Goal: Task Accomplishment & Management: Use online tool/utility

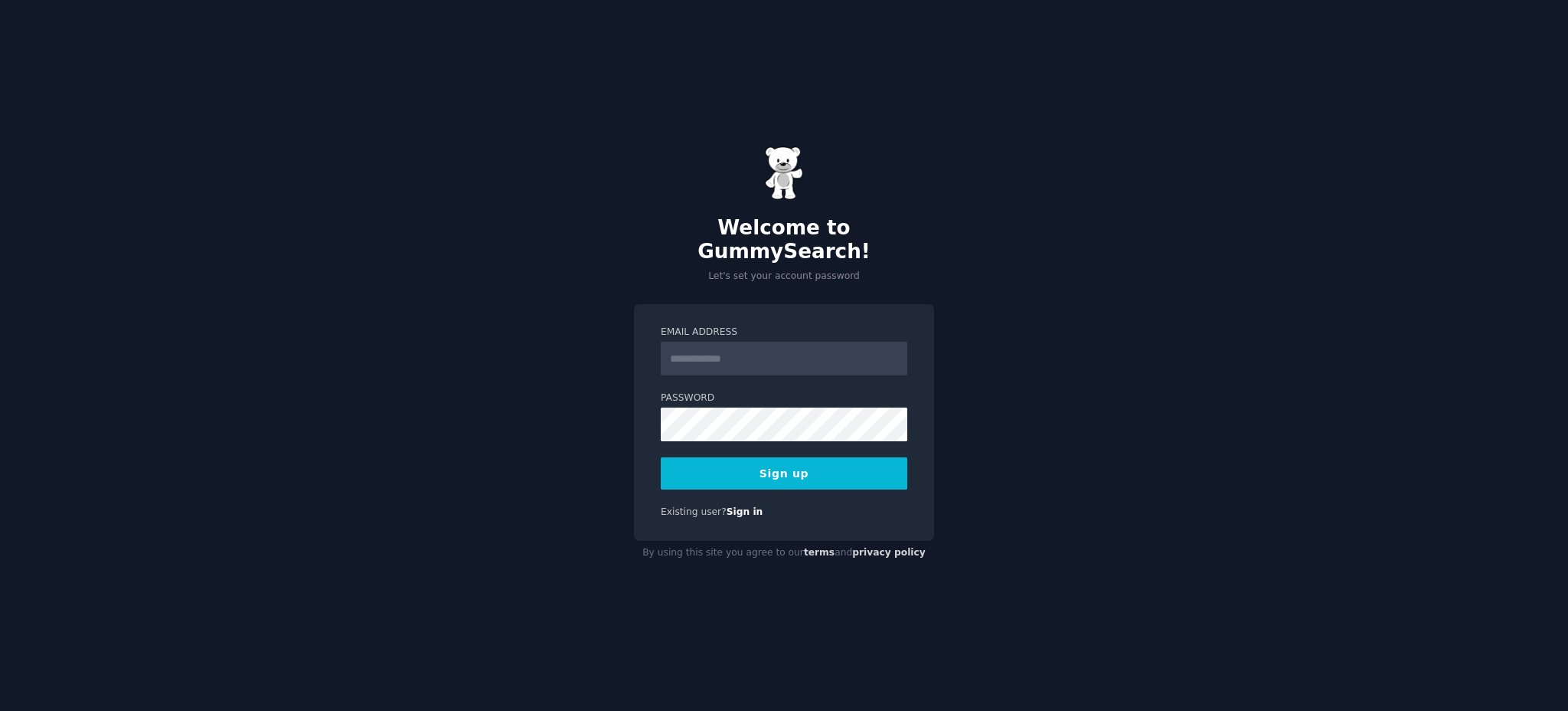
click at [723, 342] on input "Email Address" at bounding box center [784, 358] width 247 height 33
type input "**********"
click at [877, 472] on button "Sign up" at bounding box center [784, 474] width 247 height 32
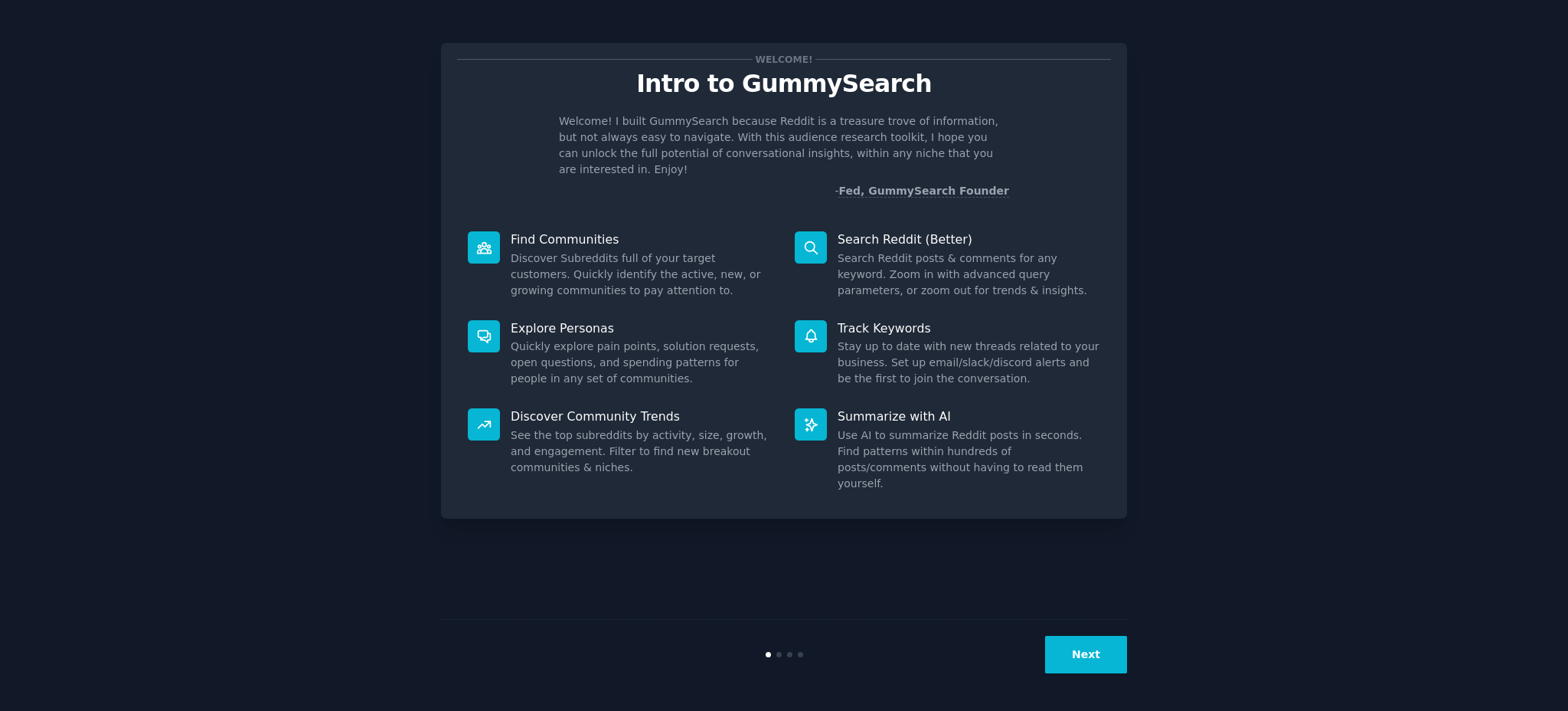
click at [1067, 635] on div "Next" at bounding box center [784, 655] width 686 height 71
click at [1072, 646] on button "Next" at bounding box center [1086, 654] width 82 height 37
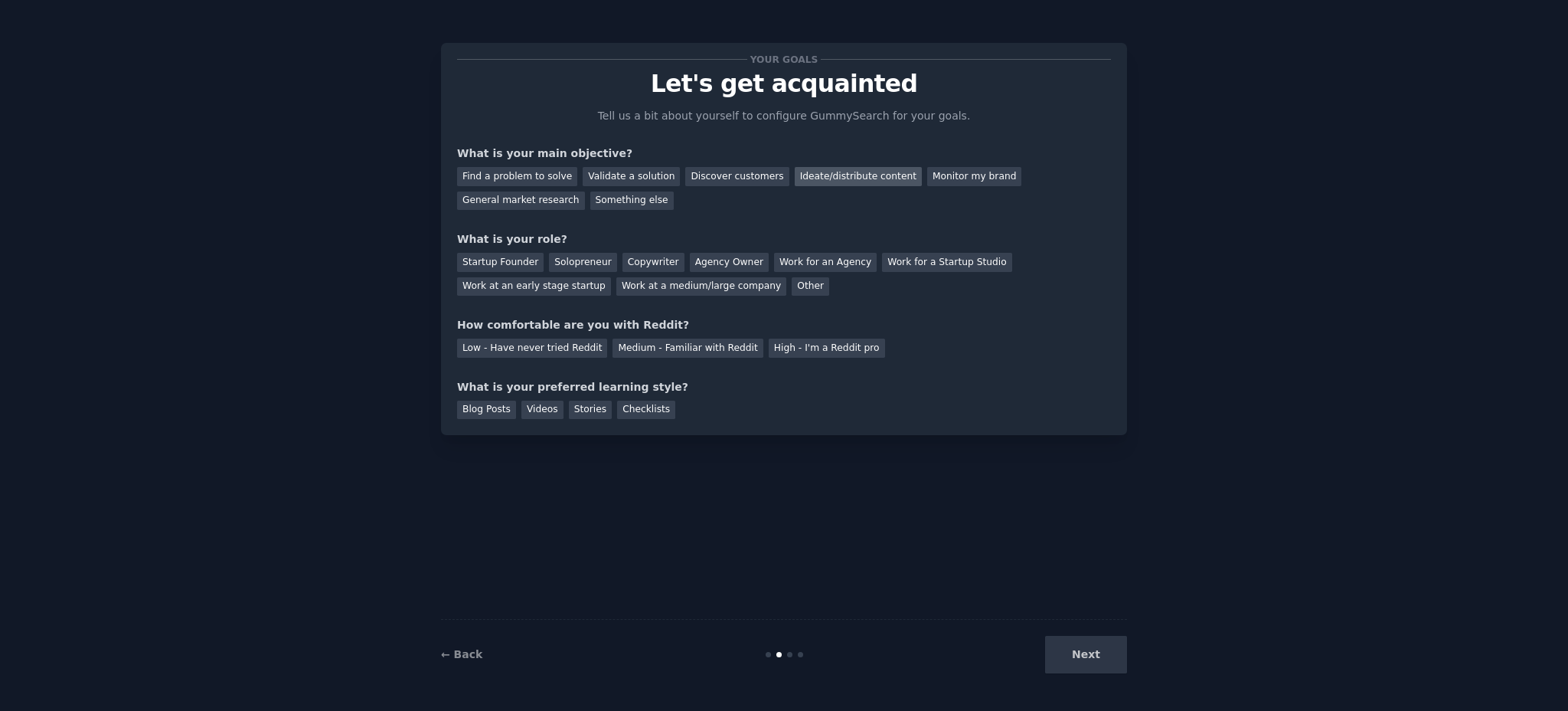
click at [842, 184] on div "Ideate/distribute content" at bounding box center [857, 176] width 127 height 19
click at [940, 184] on div "Monitor my brand" at bounding box center [974, 176] width 94 height 19
click at [816, 173] on div "Ideate/distribute content" at bounding box center [857, 176] width 127 height 19
click at [502, 268] on div "Startup Founder" at bounding box center [500, 262] width 87 height 19
click at [564, 361] on div "Your goals Let's get acquainted Tell us a bit about yourself to configure Gummy…" at bounding box center [784, 239] width 653 height 360
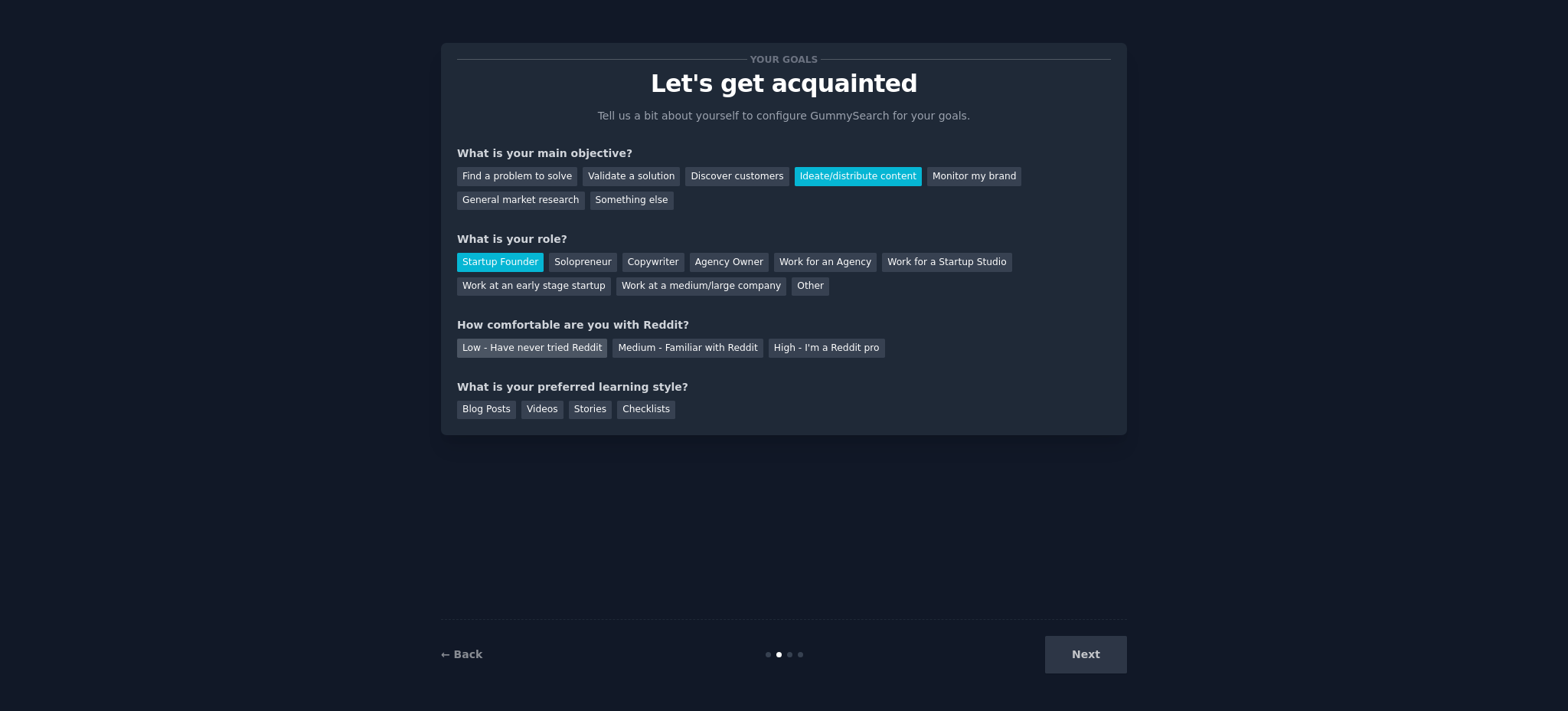
click at [564, 354] on div "Low - Have never tried Reddit" at bounding box center [533, 348] width 151 height 19
click at [482, 412] on div "Blog Posts" at bounding box center [487, 410] width 59 height 19
click at [1094, 643] on button "Next" at bounding box center [1086, 654] width 82 height 37
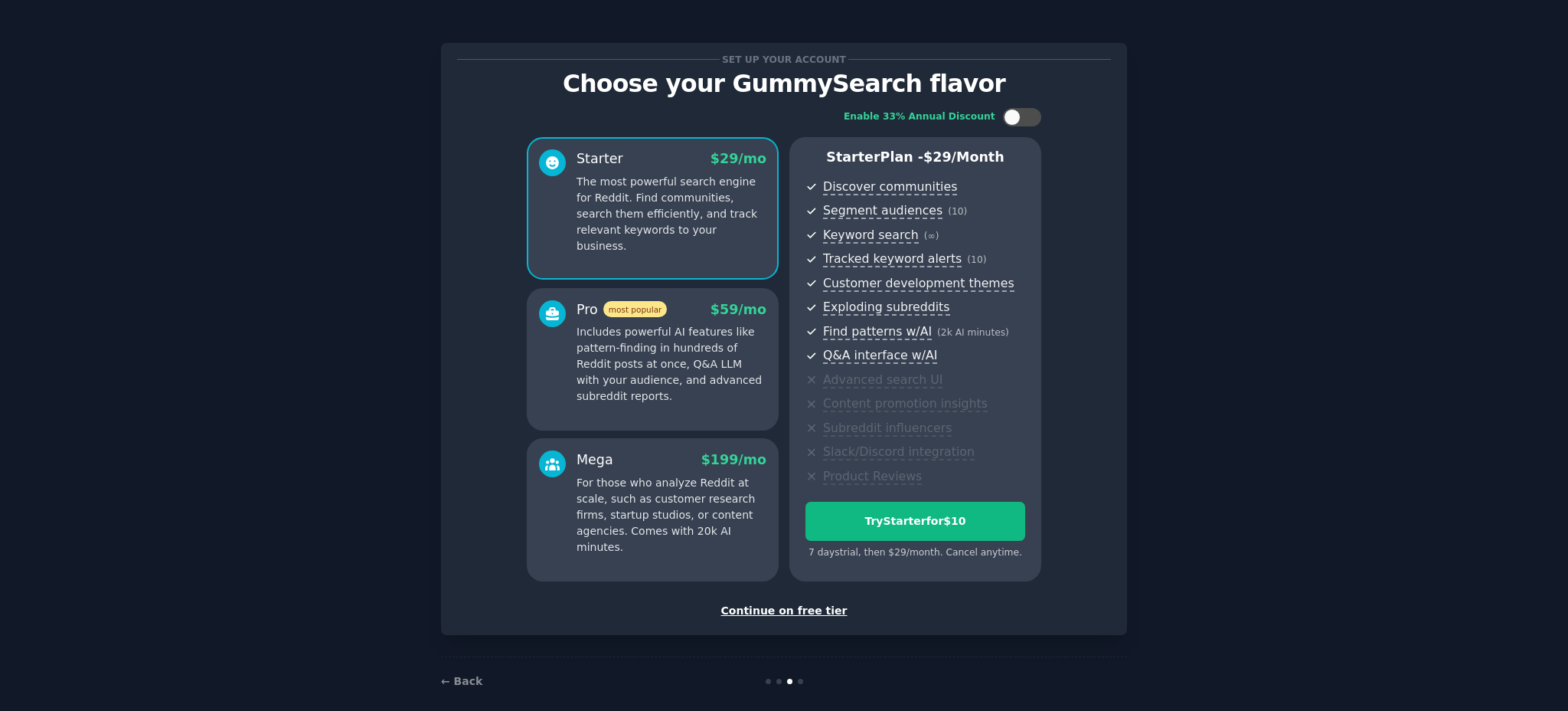
click at [771, 611] on div "Continue on free tier" at bounding box center [784, 611] width 653 height 16
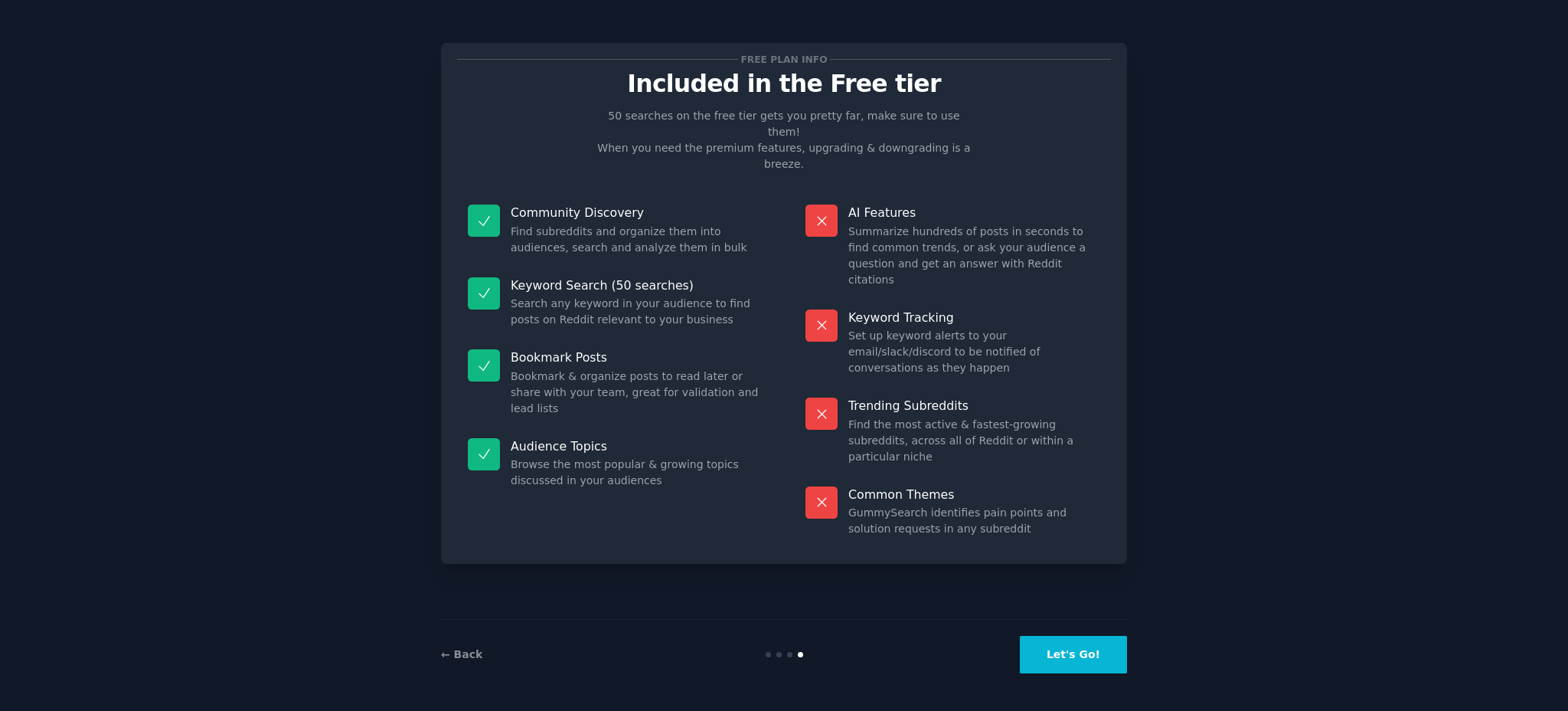
click at [1079, 644] on button "Let's Go!" at bounding box center [1074, 654] width 108 height 37
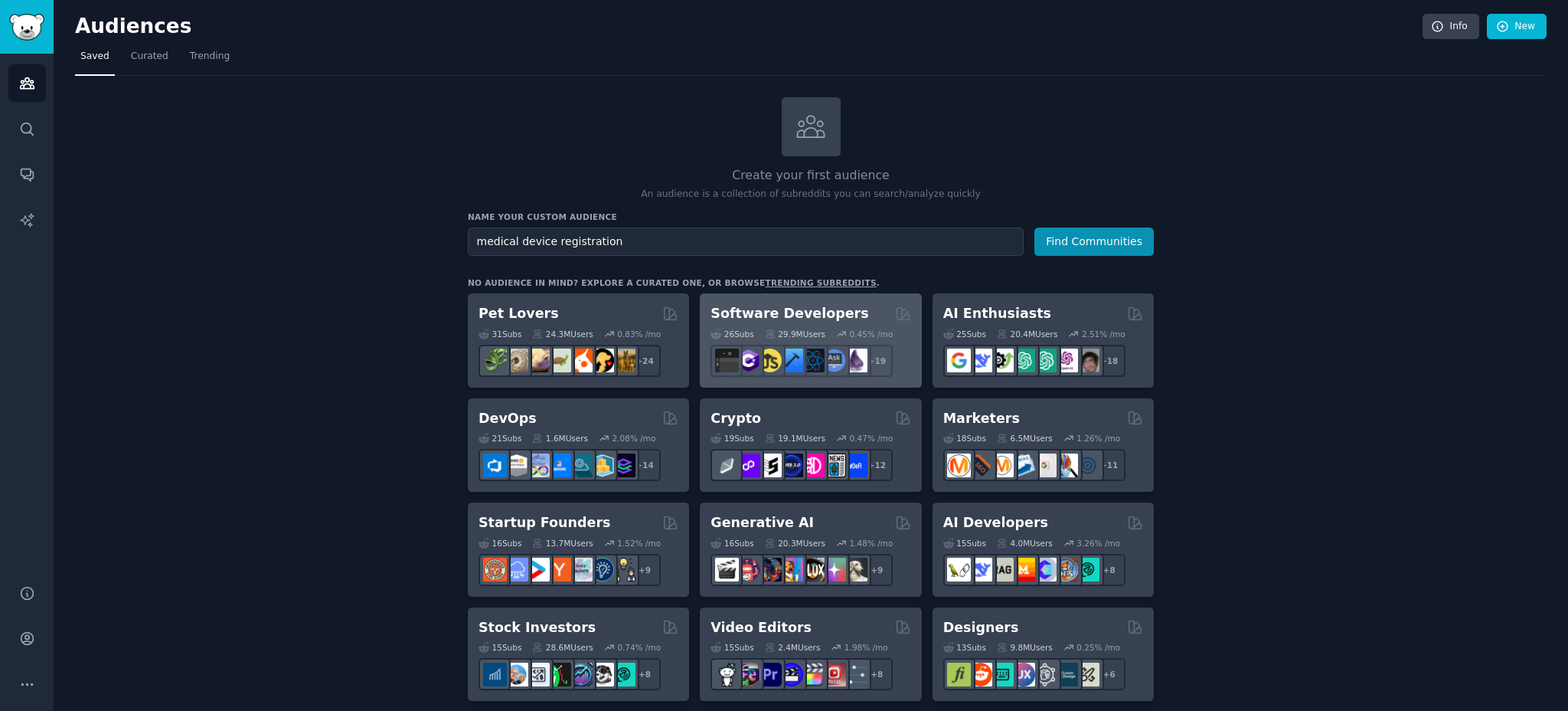
type input "medical device registration"
click at [1035, 228] on button "Find Communities" at bounding box center [1094, 242] width 119 height 29
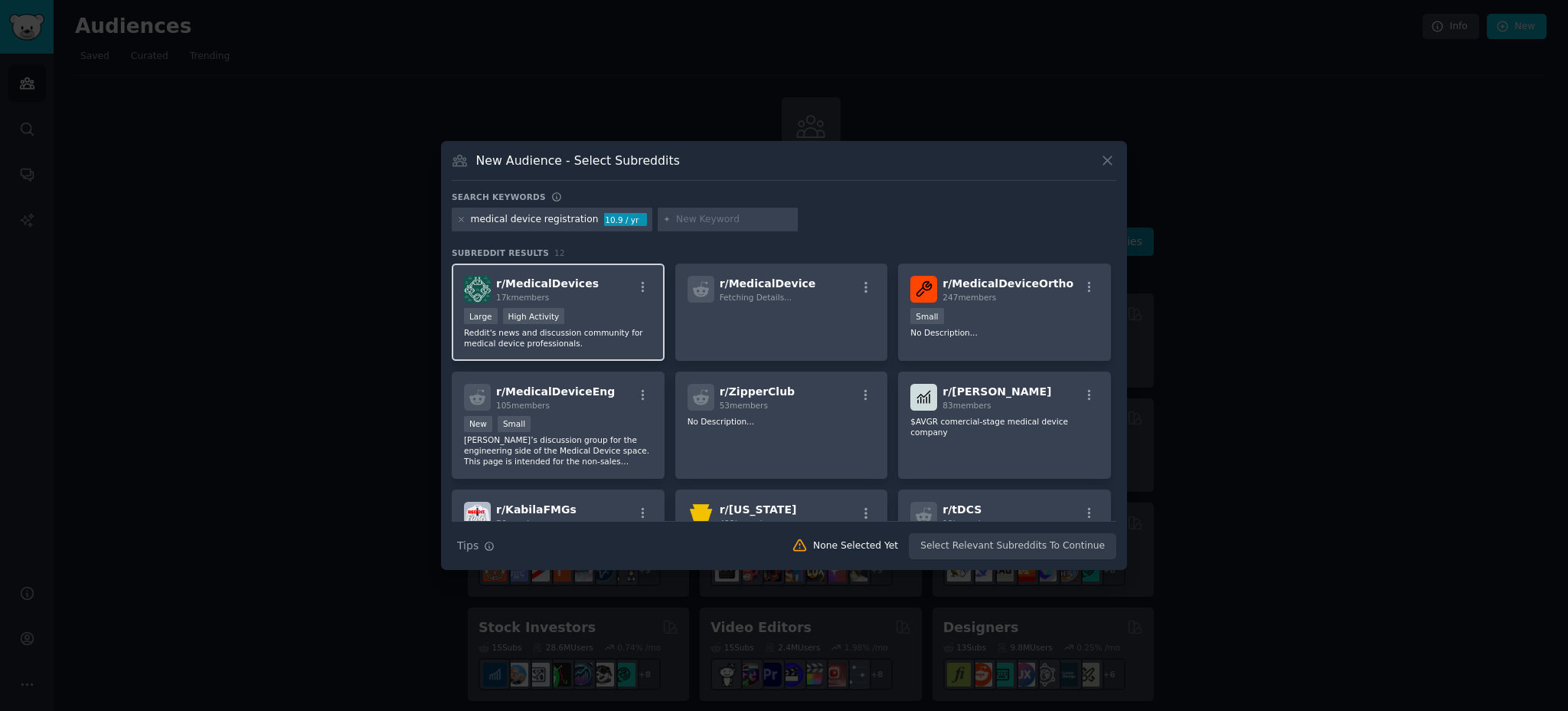
click at [590, 300] on div "r/ MedicalDevices 17k members" at bounding box center [558, 289] width 189 height 27
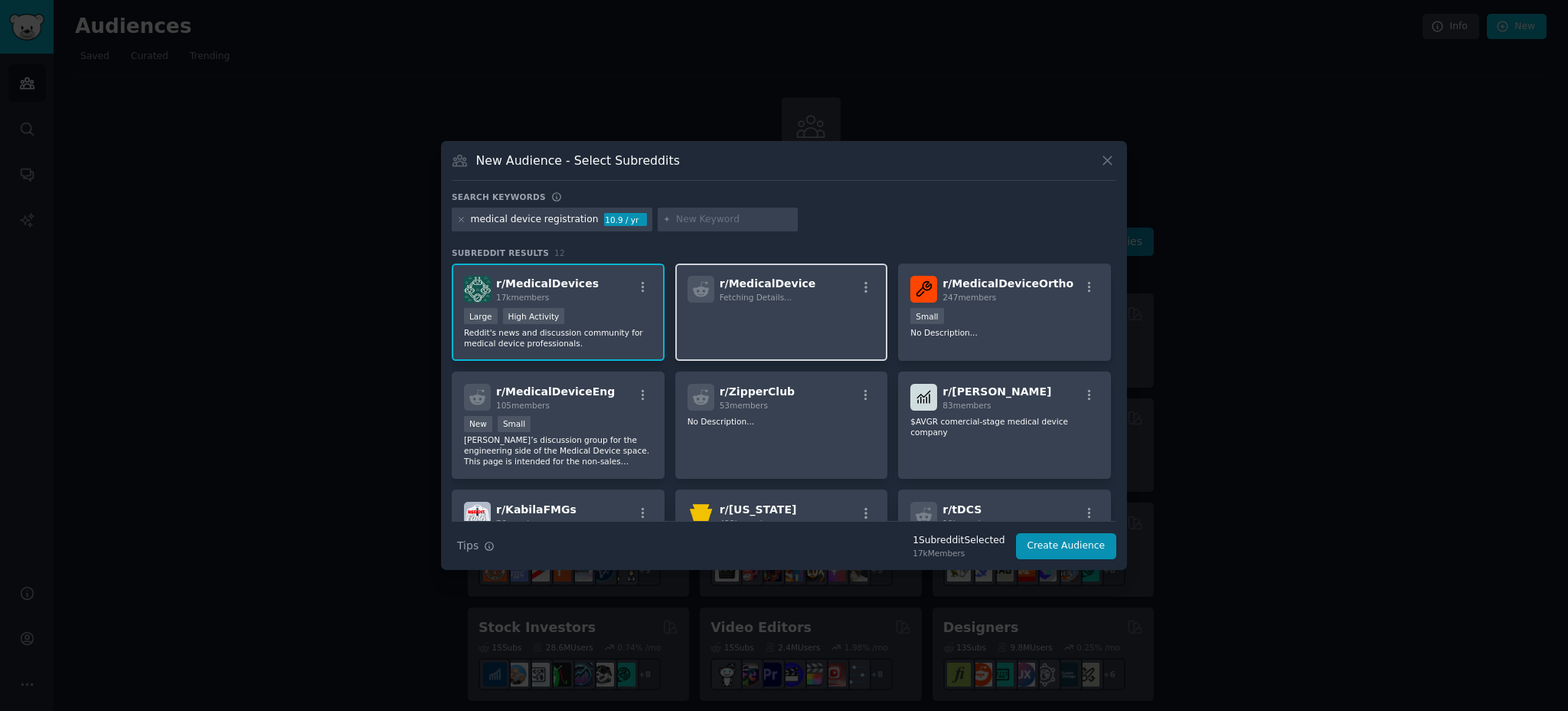
click at [704, 308] on p at bounding box center [782, 324] width 189 height 32
click at [987, 326] on div "Small" at bounding box center [1005, 317] width 189 height 19
click at [750, 317] on p at bounding box center [782, 324] width 189 height 32
click at [749, 311] on p at bounding box center [782, 324] width 189 height 32
click at [738, 286] on span "r/ MedicalDevice" at bounding box center [768, 283] width 96 height 12
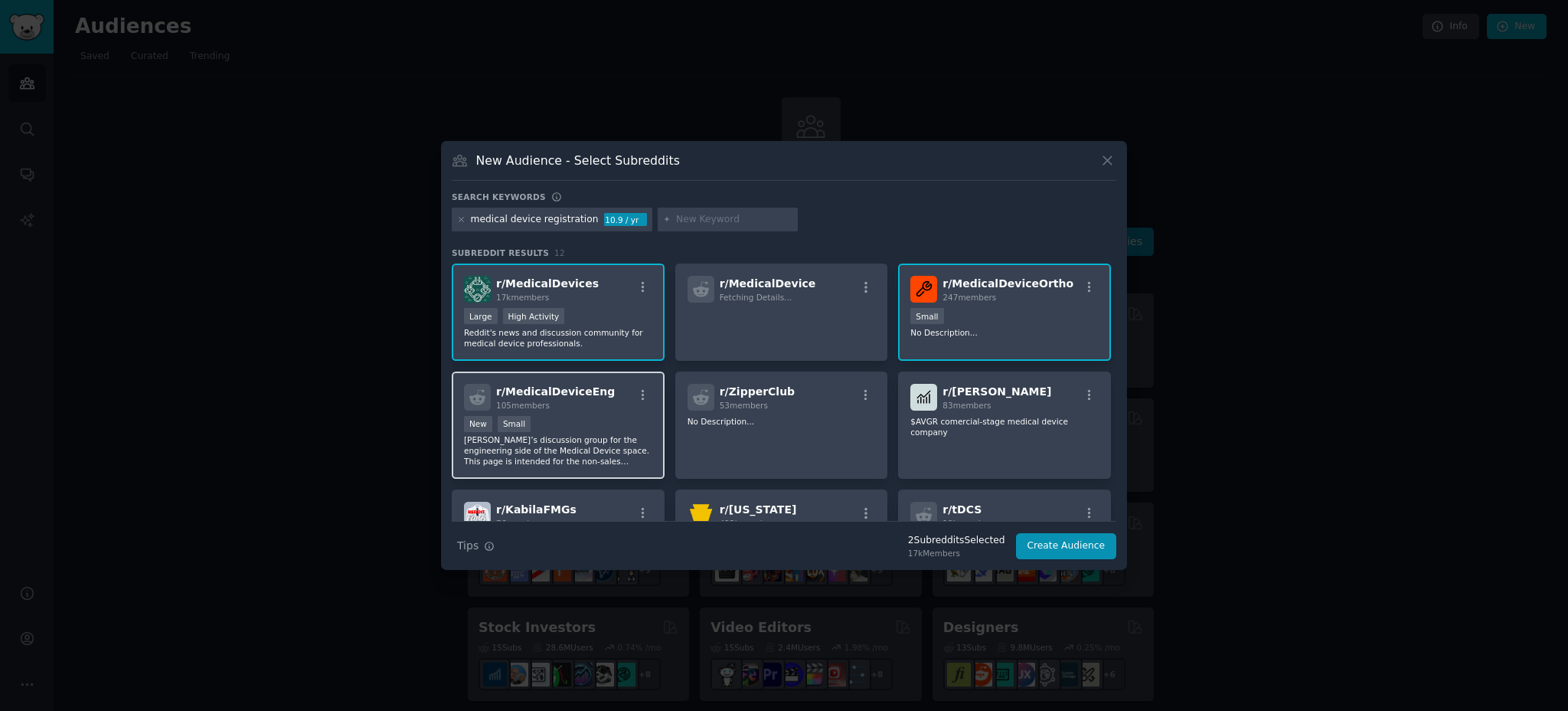
click at [569, 415] on div "r/ MedicalDeviceEng 105 members New Small Reddit’s discussion group for the eng…" at bounding box center [557, 425] width 212 height 108
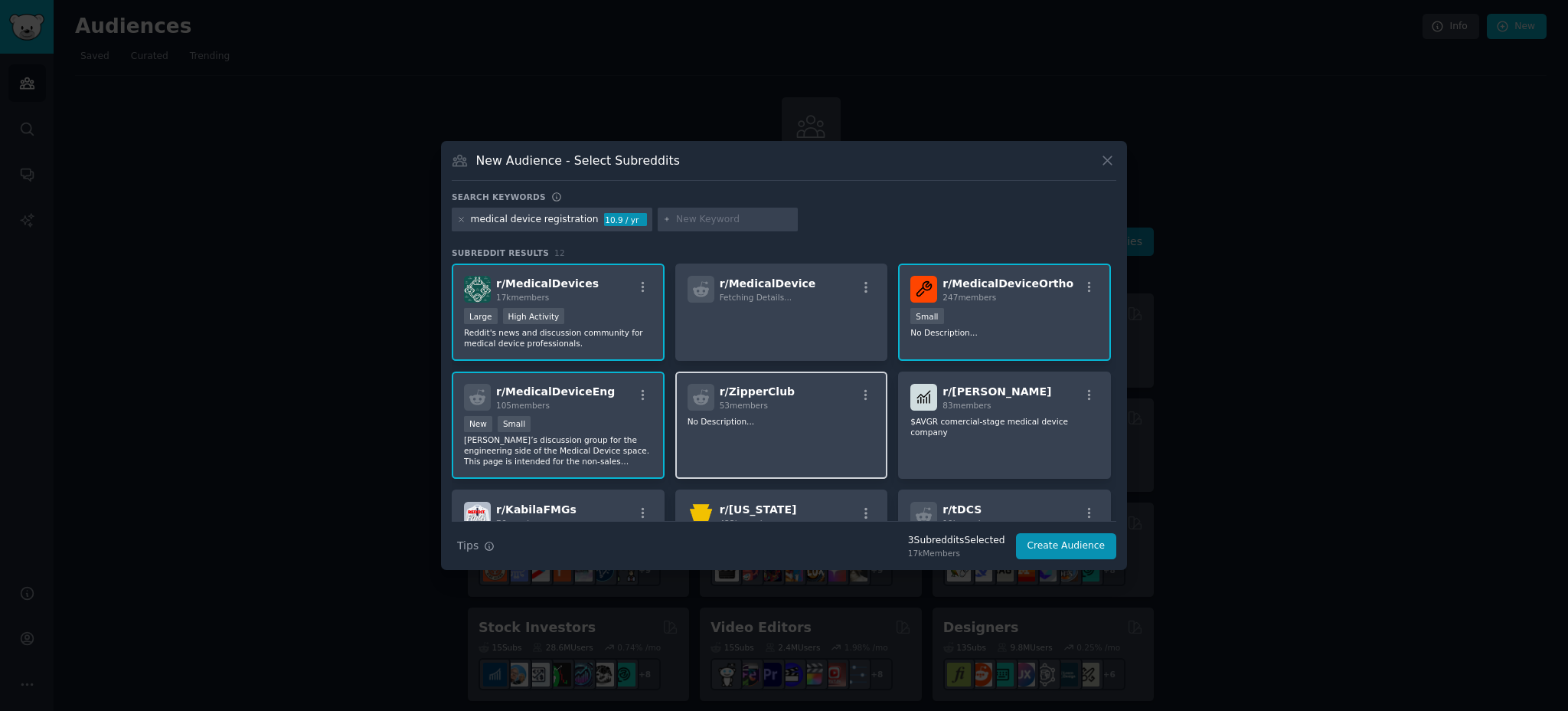
click at [748, 421] on p "No Description..." at bounding box center [782, 420] width 189 height 10
click at [803, 420] on p "No Description..." at bounding box center [782, 420] width 189 height 10
click at [1052, 545] on button "Create Audience" at bounding box center [1067, 545] width 101 height 26
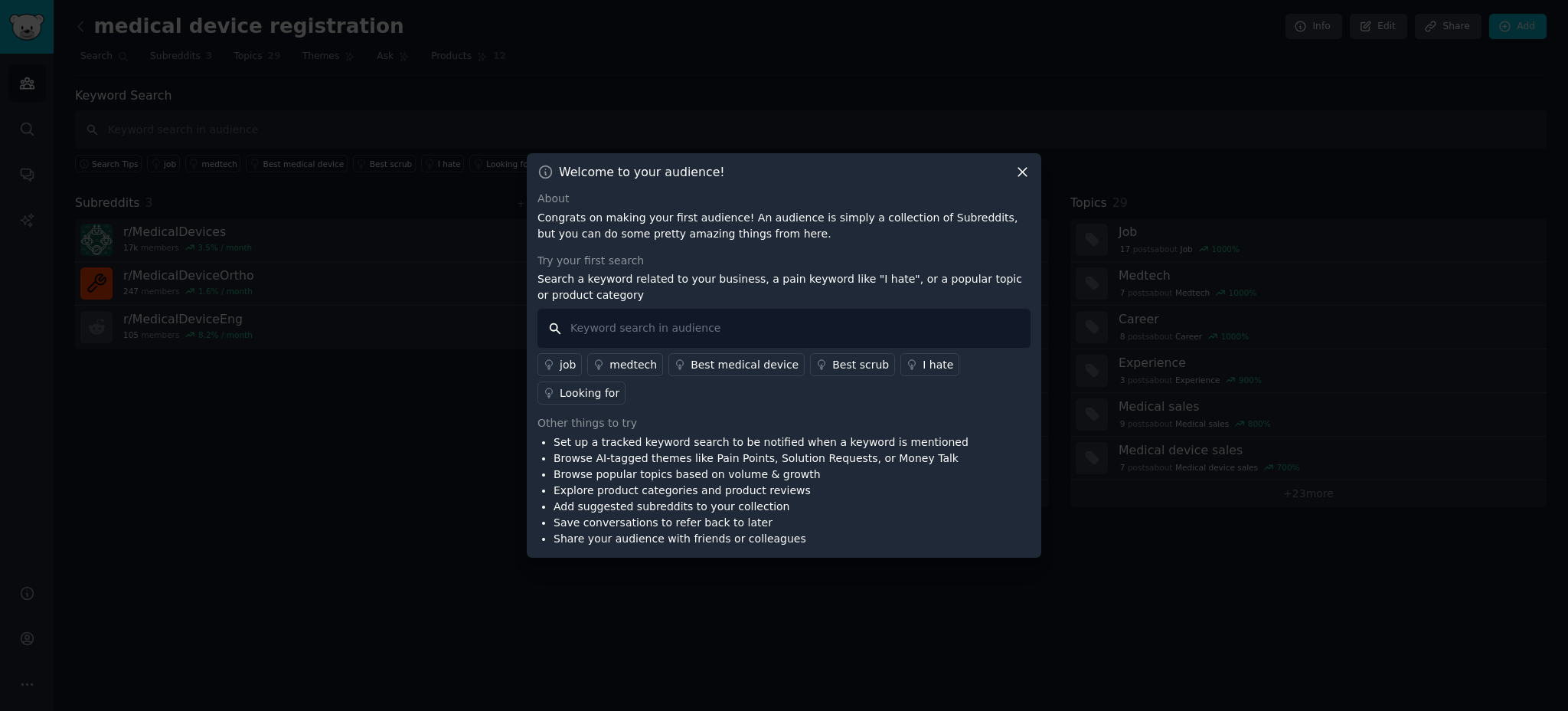
click at [801, 333] on input "text" at bounding box center [784, 328] width 493 height 39
type input "m"
type input "registration"
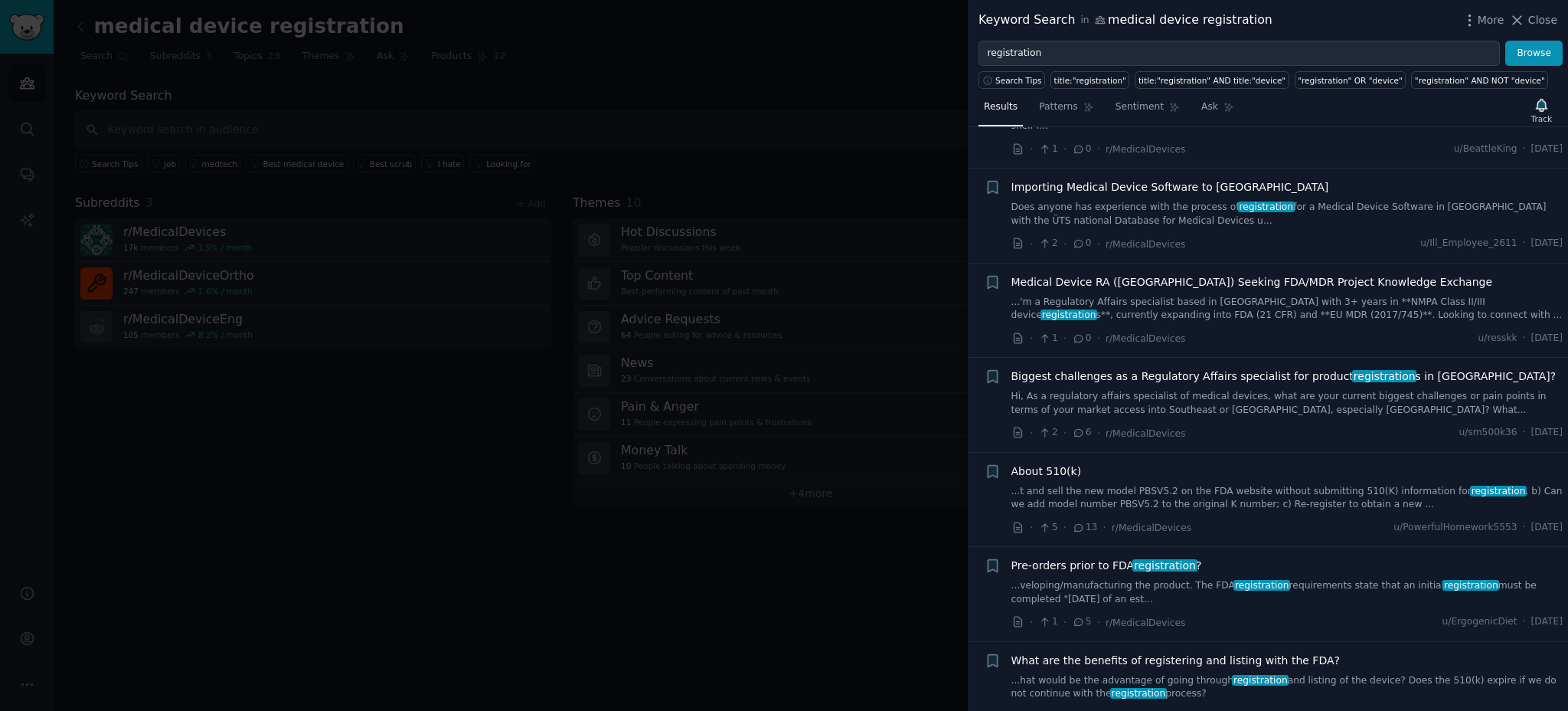
scroll to position [78, 0]
click at [1191, 380] on span "Biggest challenges as a Regulatory Affairs specialist for product registration …" at bounding box center [1284, 376] width 545 height 16
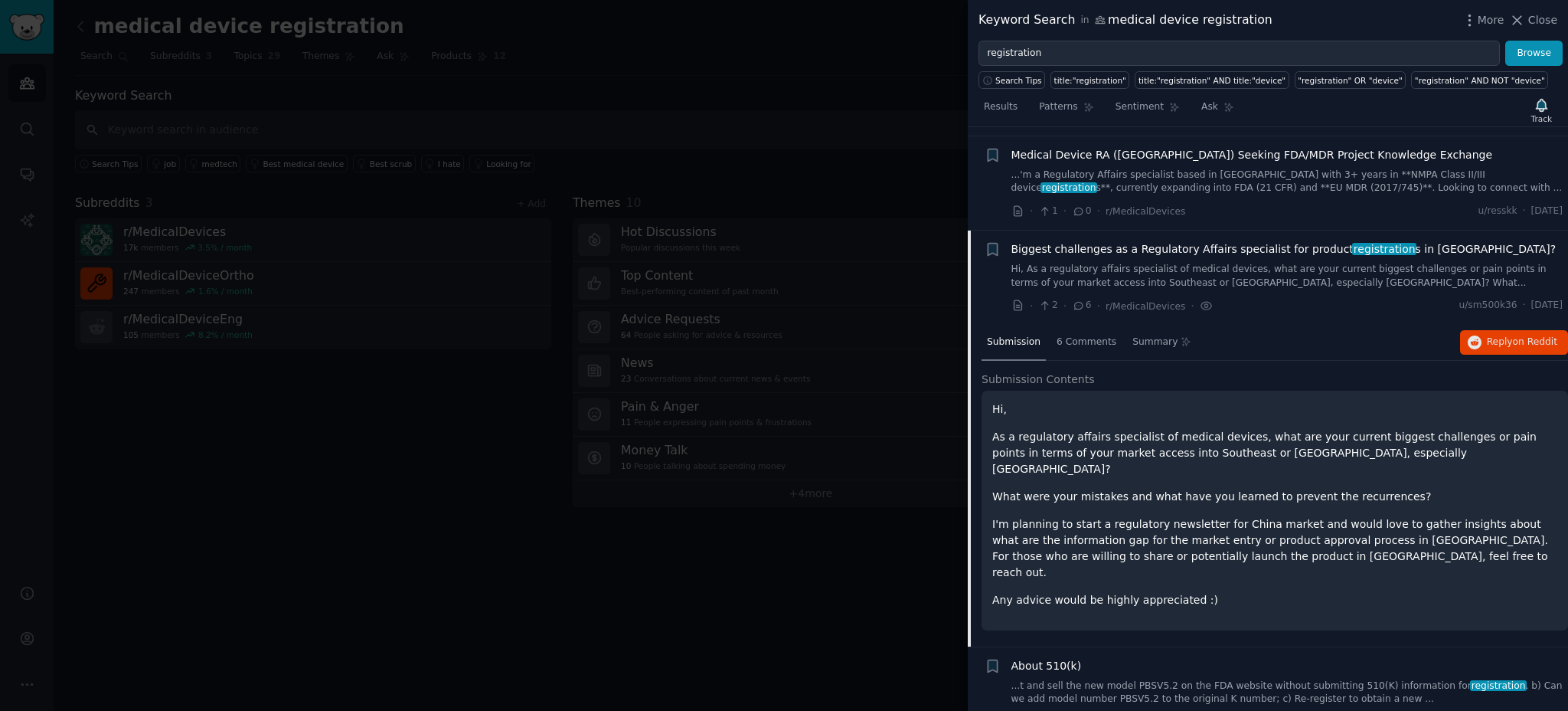
scroll to position [308, 0]
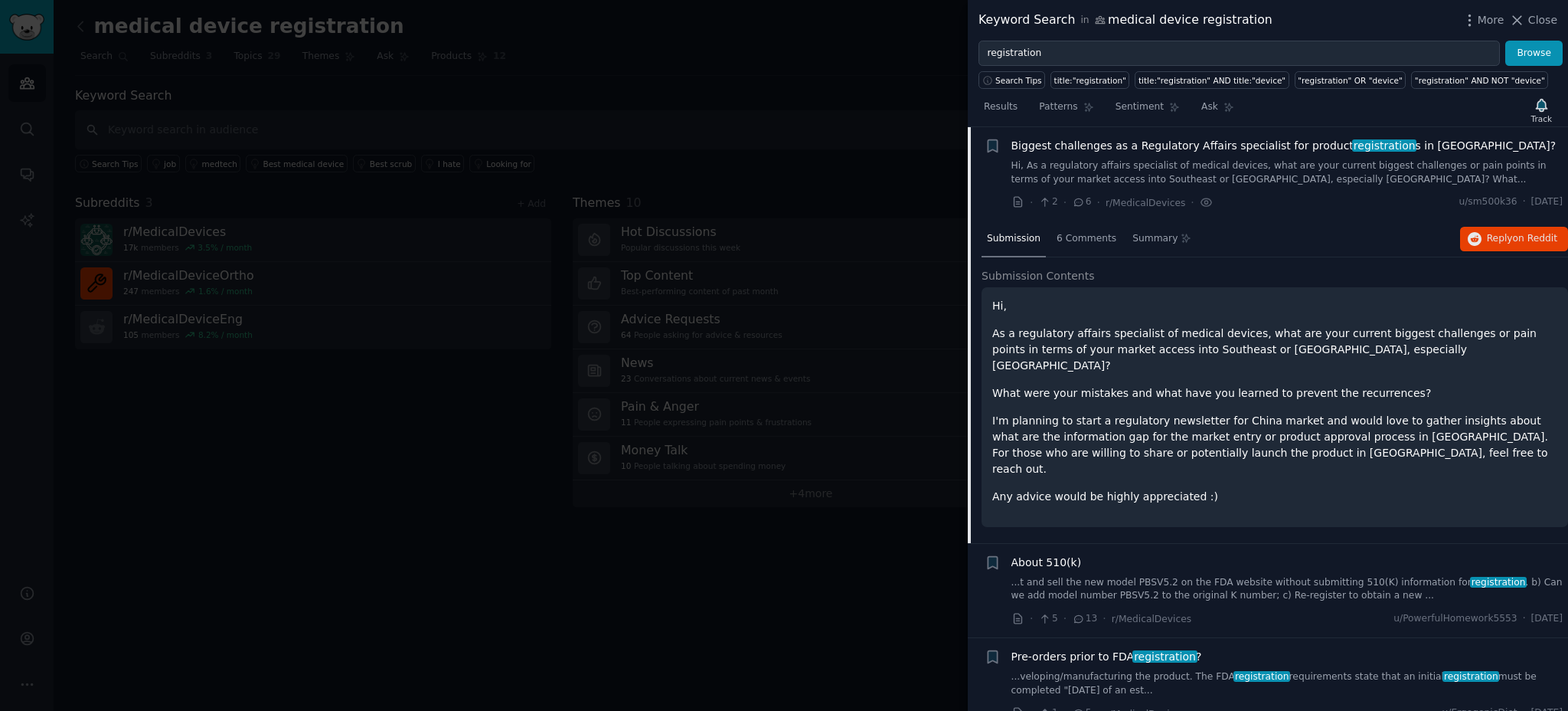
click at [814, 574] on div at bounding box center [784, 356] width 1568 height 711
